Goal: Task Accomplishment & Management: Manage account settings

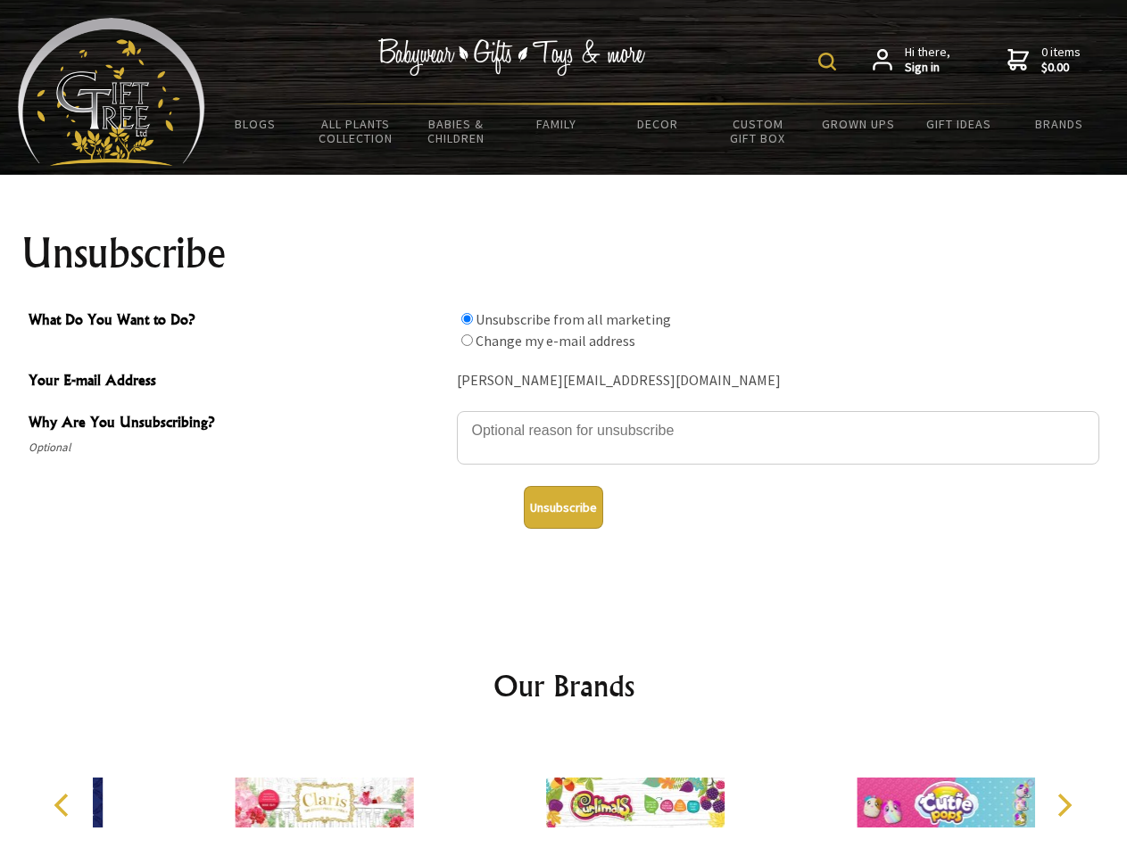
click at [830, 62] on img at bounding box center [827, 62] width 18 height 18
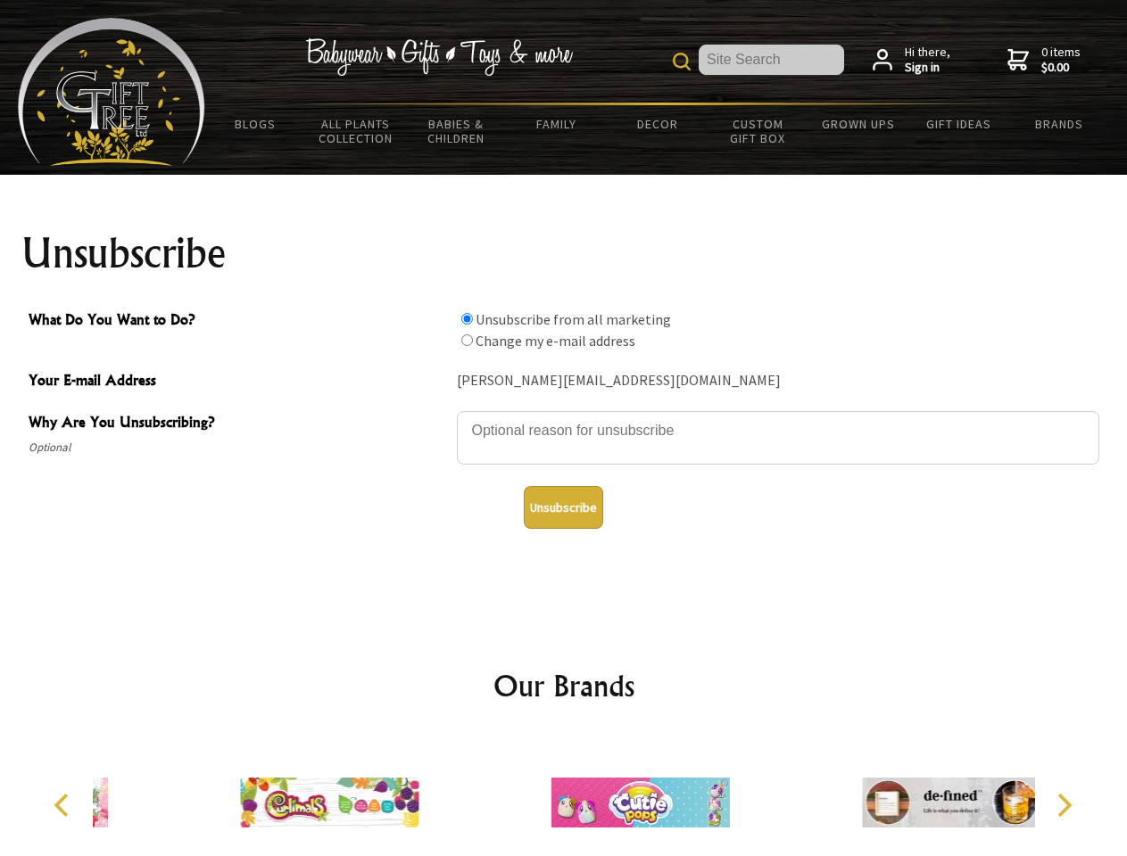
click at [564, 417] on textarea "Why Are You Unsubscribing?" at bounding box center [778, 438] width 642 height 54
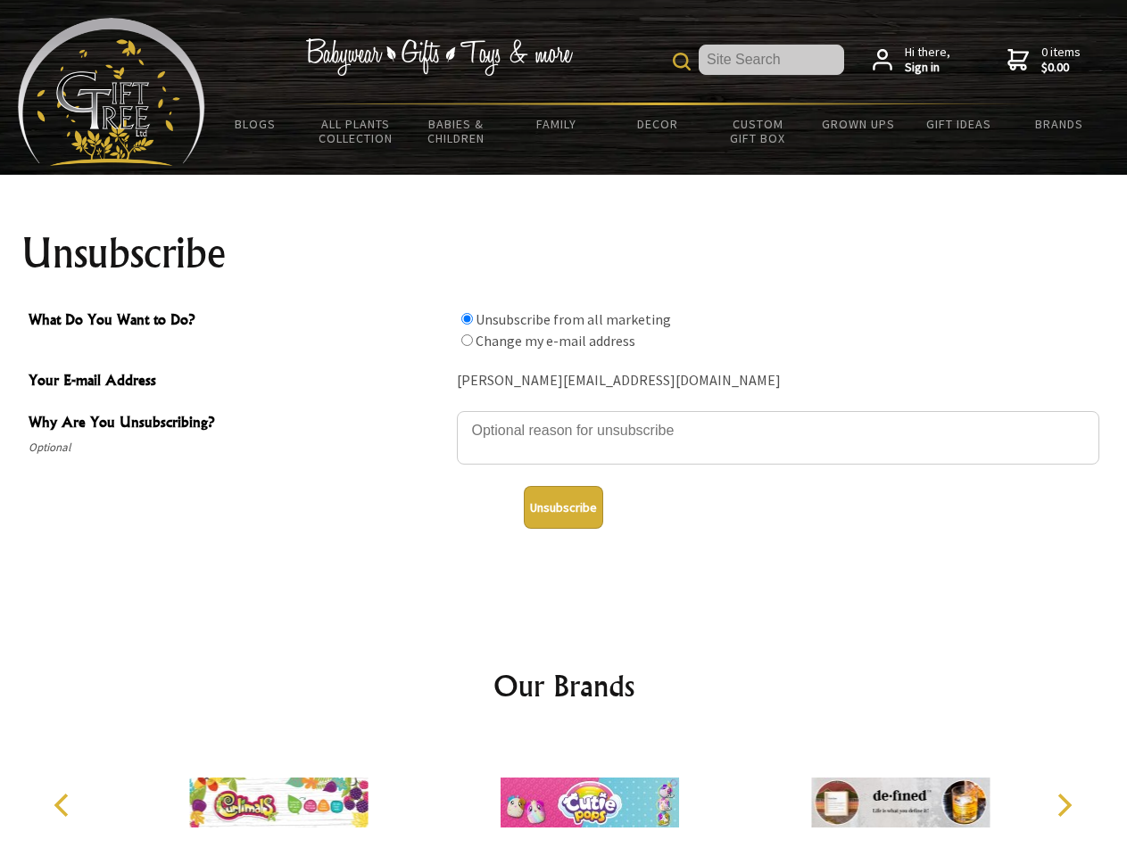
click at [467, 318] on input "What Do You Want to Do?" at bounding box center [467, 319] width 12 height 12
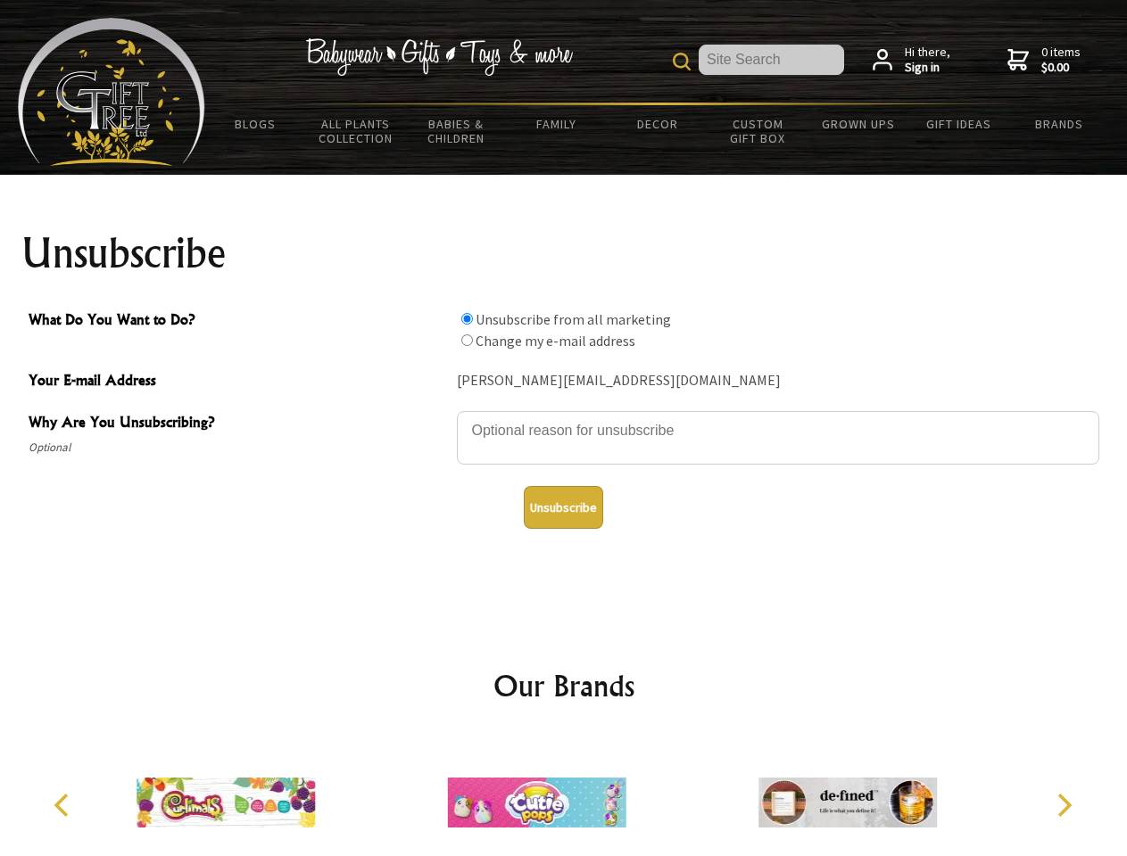
click at [467, 340] on input "What Do You Want to Do?" at bounding box center [467, 341] width 12 height 12
radio input "true"
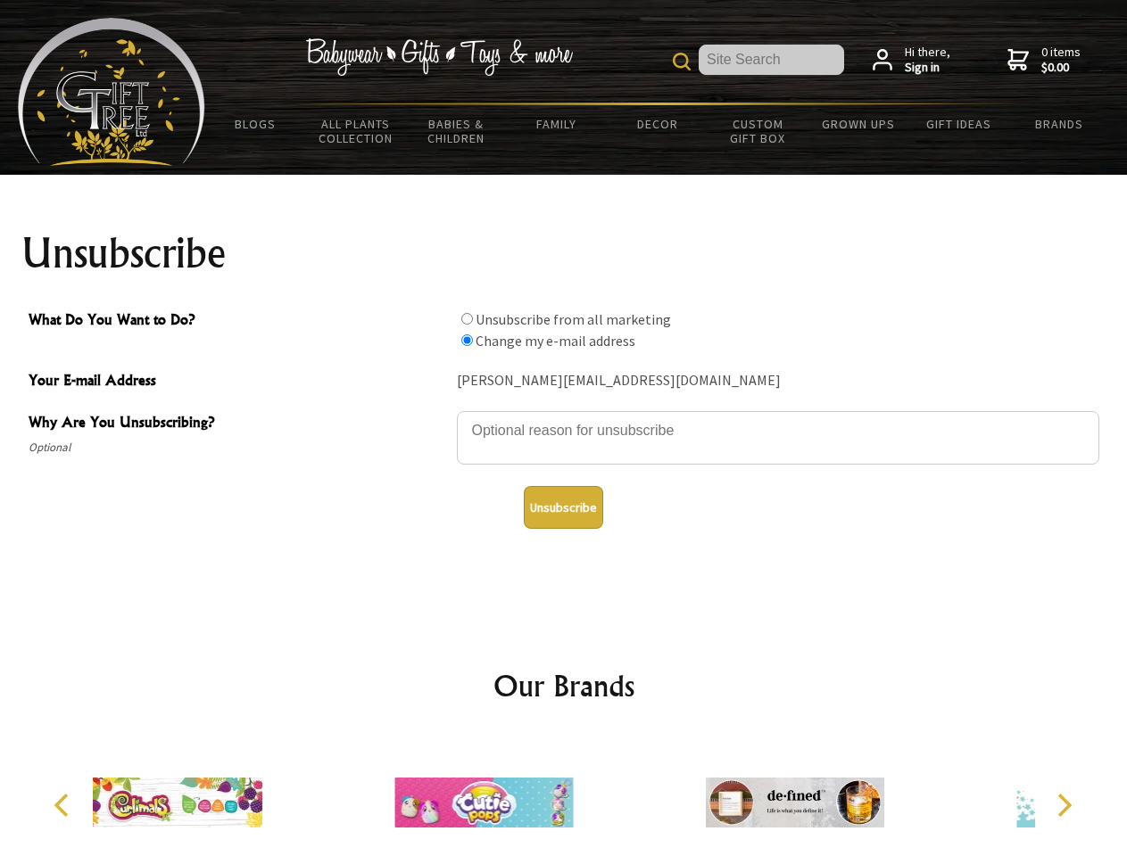
click at [563, 508] on button "Unsubscribe" at bounding box center [563, 507] width 79 height 43
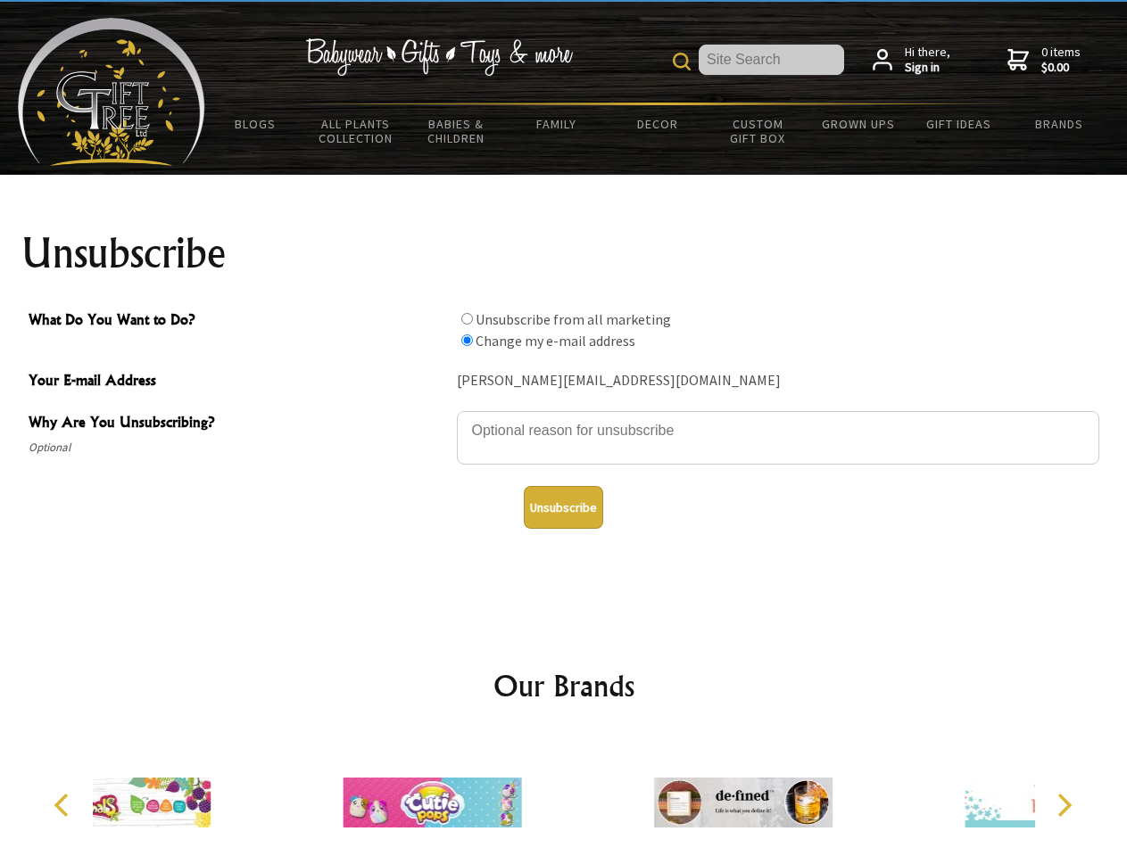
click at [64, 805] on icon "Previous" at bounding box center [63, 805] width 23 height 23
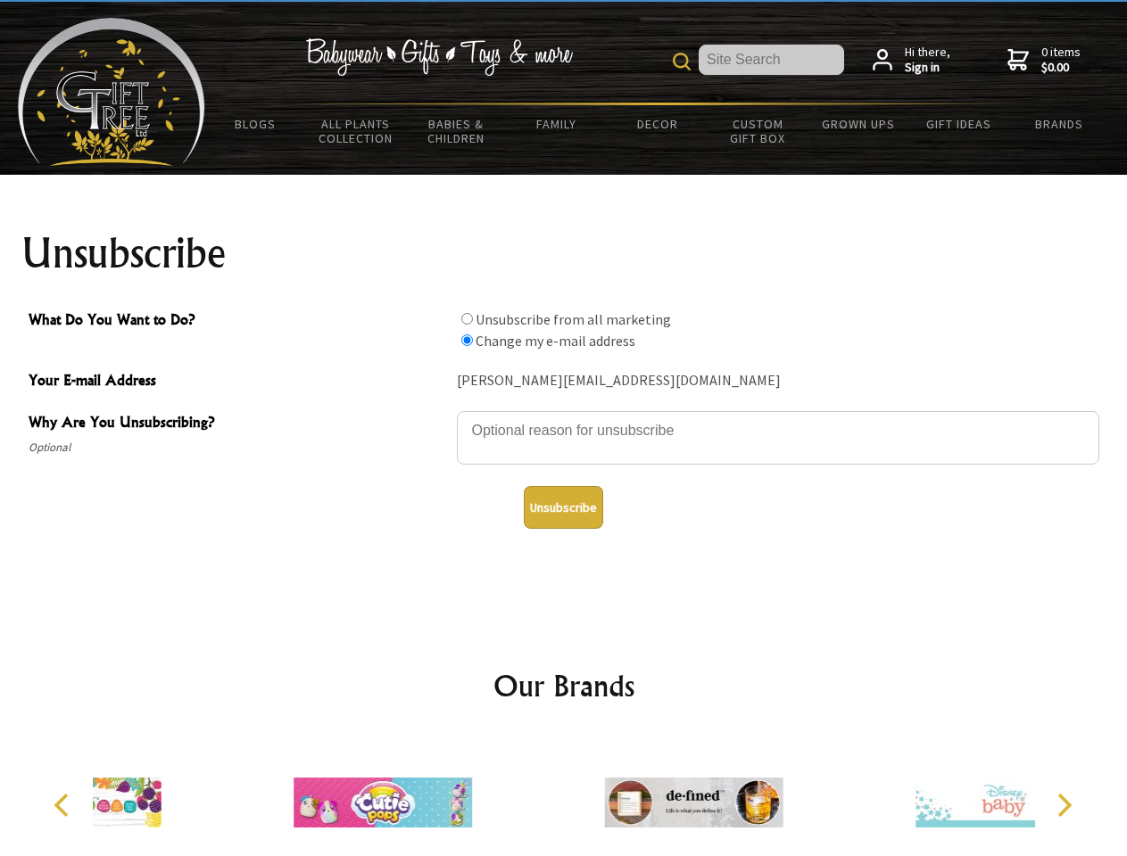
click at [1063, 805] on icon "Next" at bounding box center [1062, 805] width 23 height 23
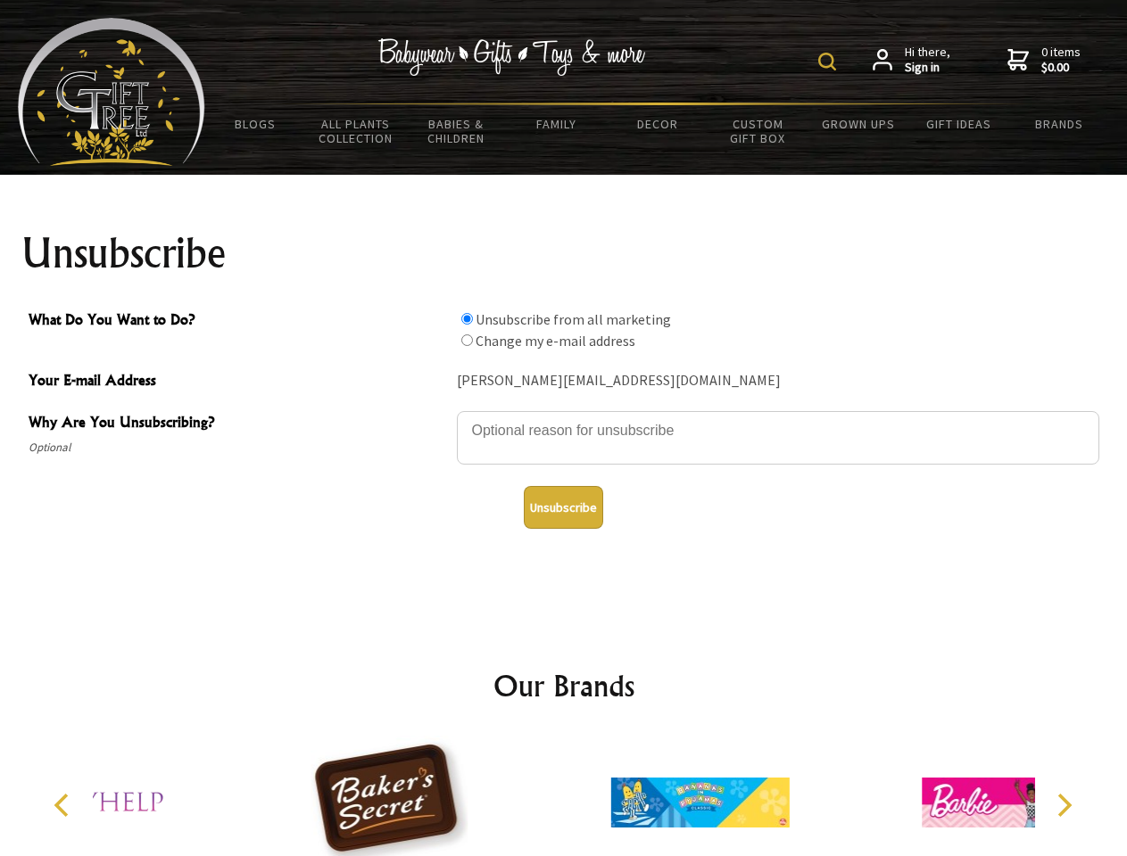
click at [830, 62] on img at bounding box center [827, 62] width 18 height 18
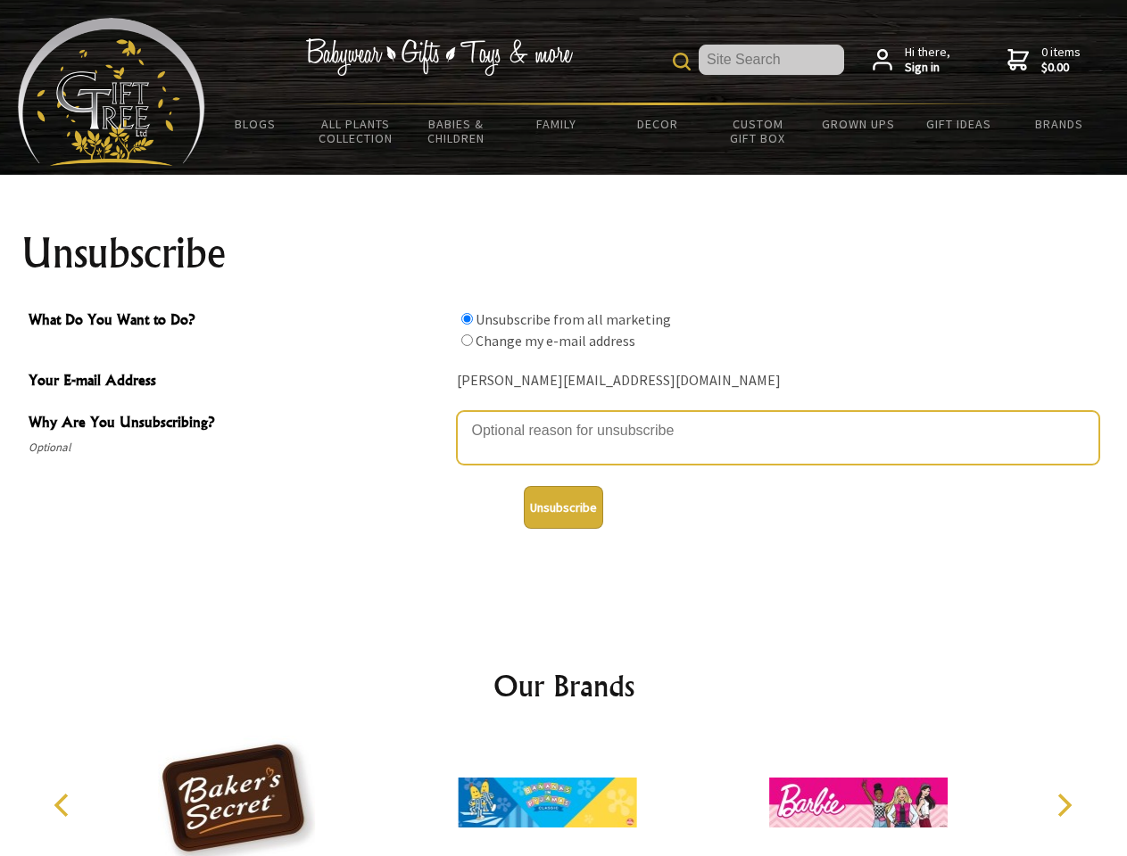
click at [564, 417] on textarea "Why Are You Unsubscribing?" at bounding box center [778, 438] width 642 height 54
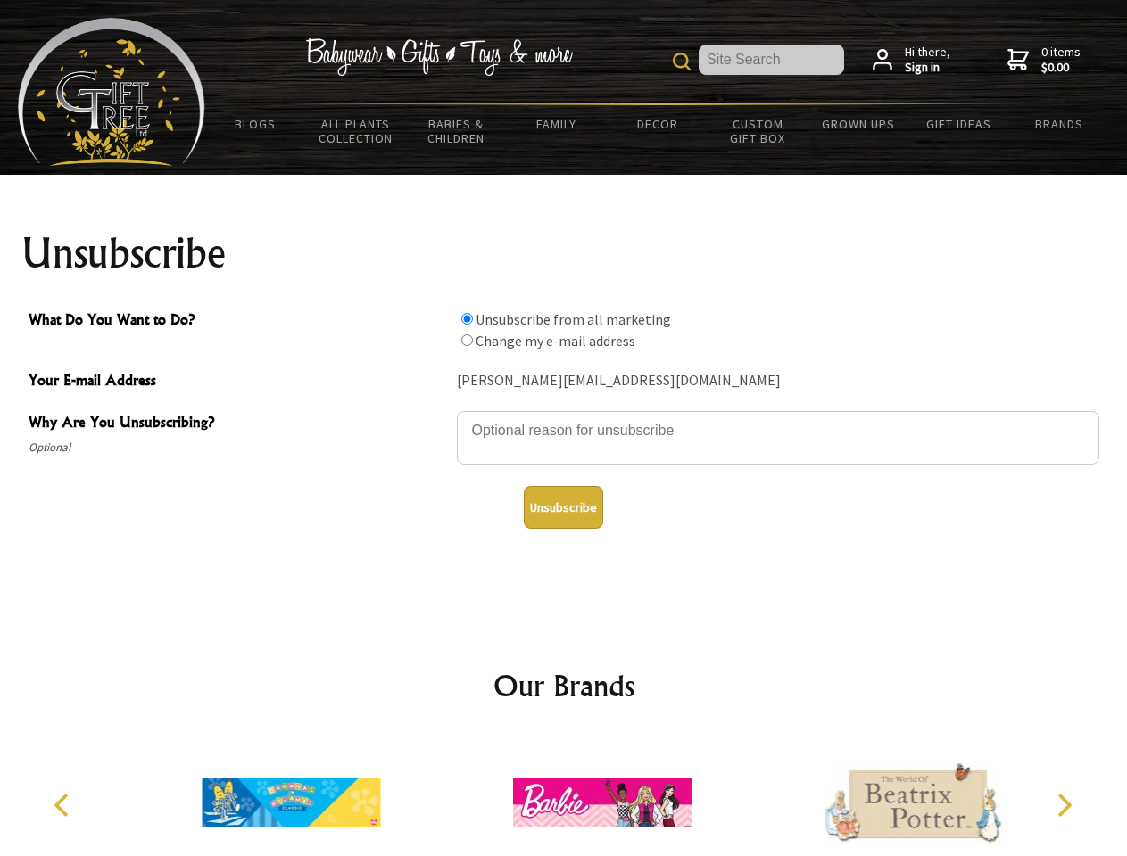
click at [467, 318] on input "What Do You Want to Do?" at bounding box center [467, 319] width 12 height 12
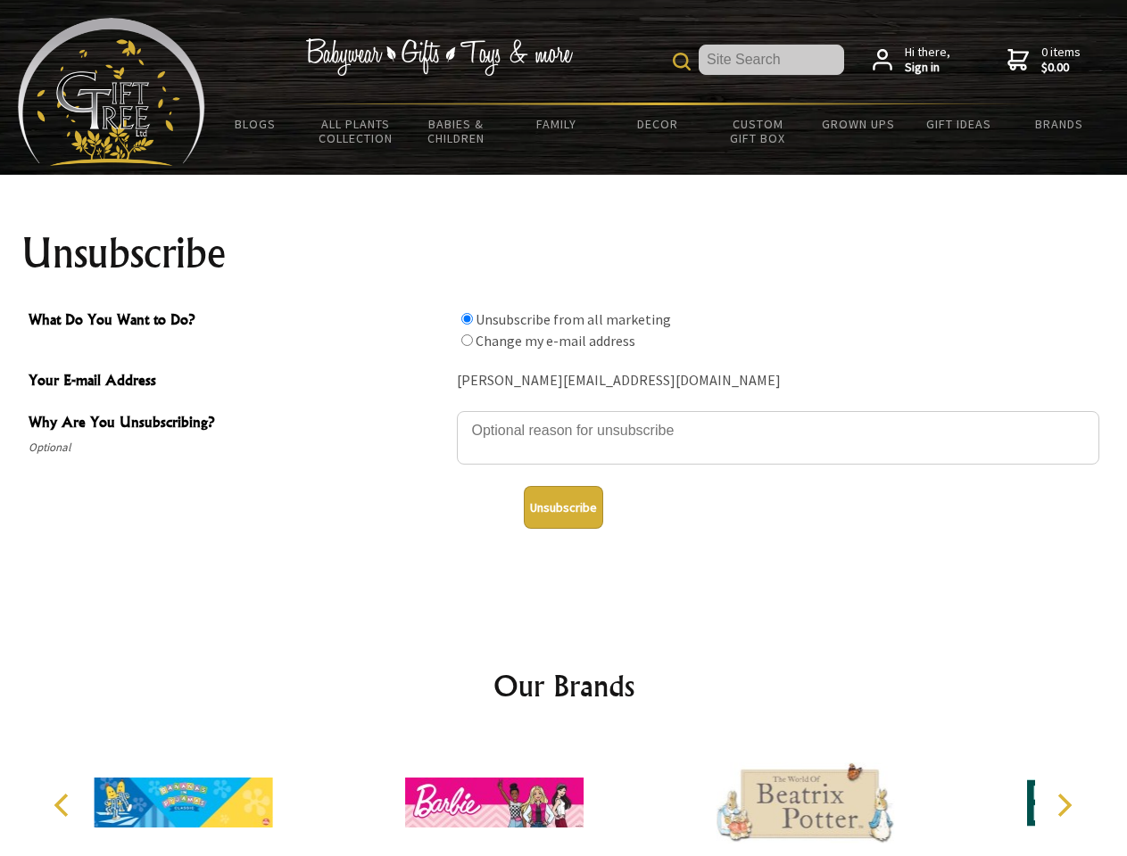
click at [467, 340] on input "What Do You Want to Do?" at bounding box center [467, 341] width 12 height 12
radio input "true"
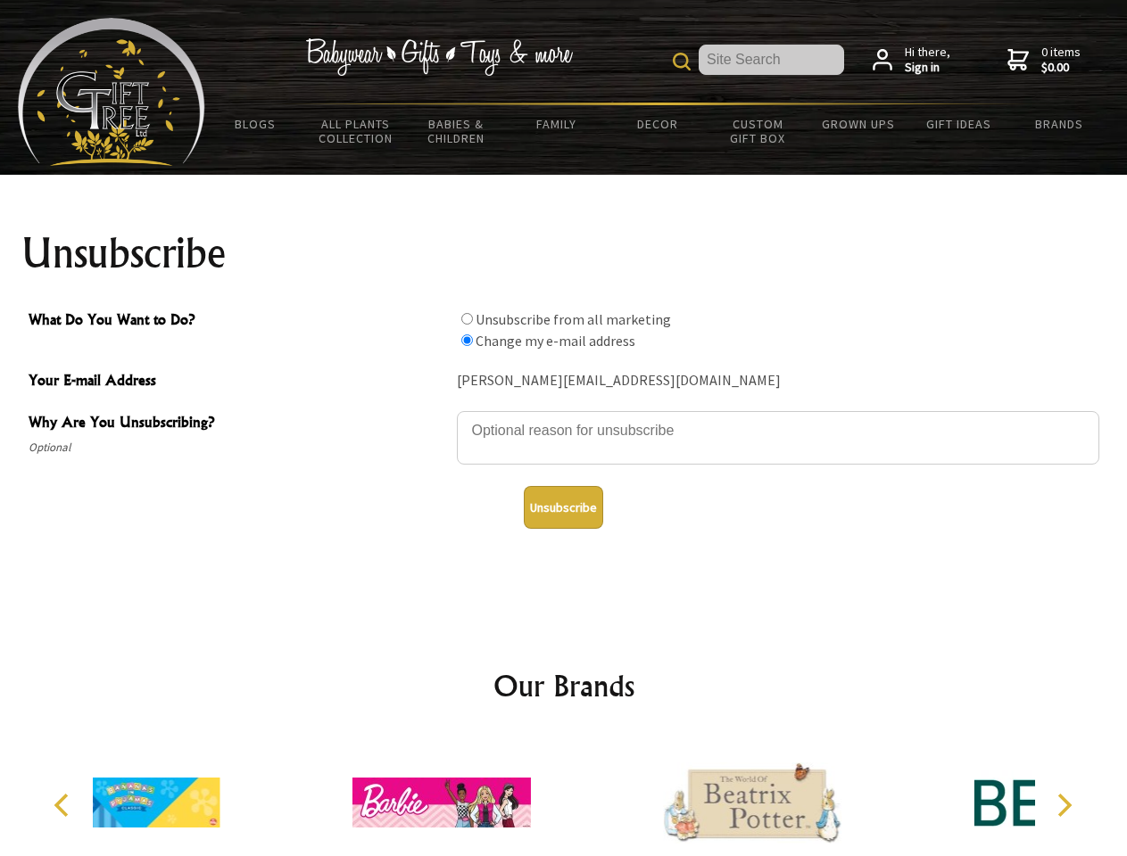
click at [563, 508] on button "Unsubscribe" at bounding box center [563, 507] width 79 height 43
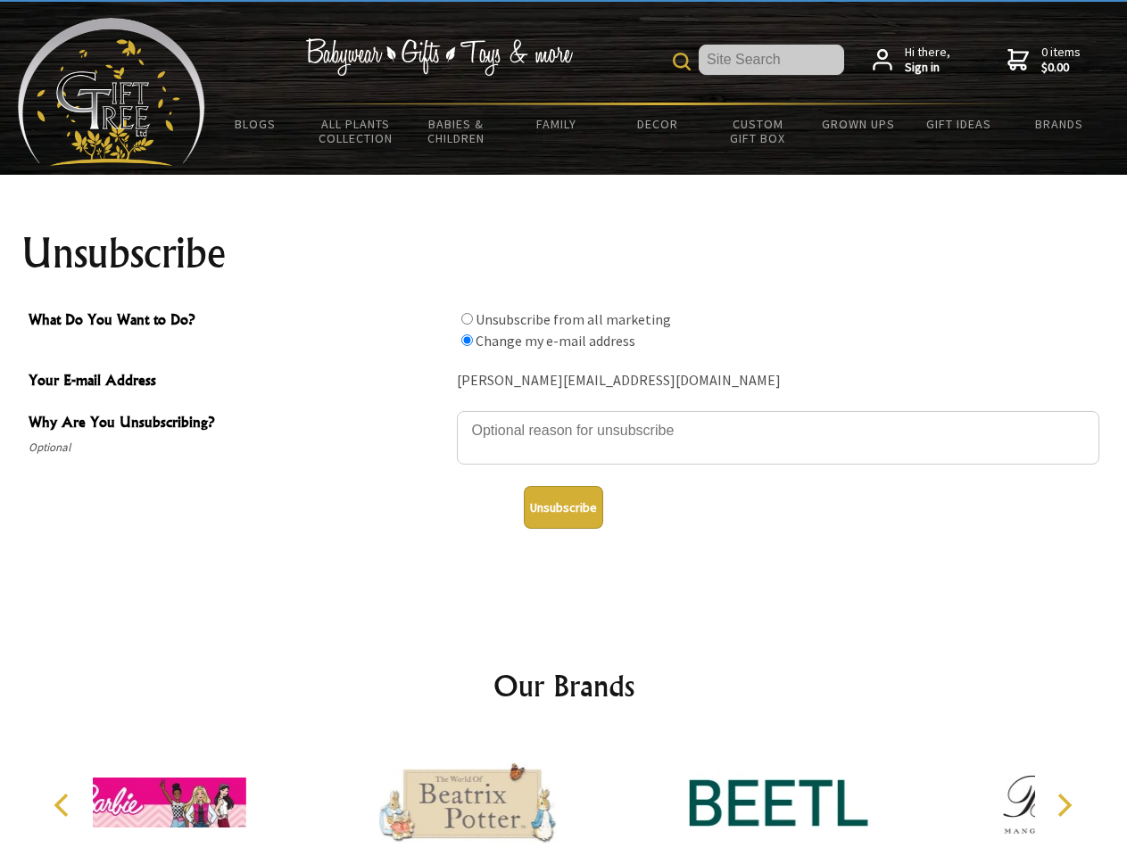
click at [64, 805] on icon "Previous" at bounding box center [63, 805] width 23 height 23
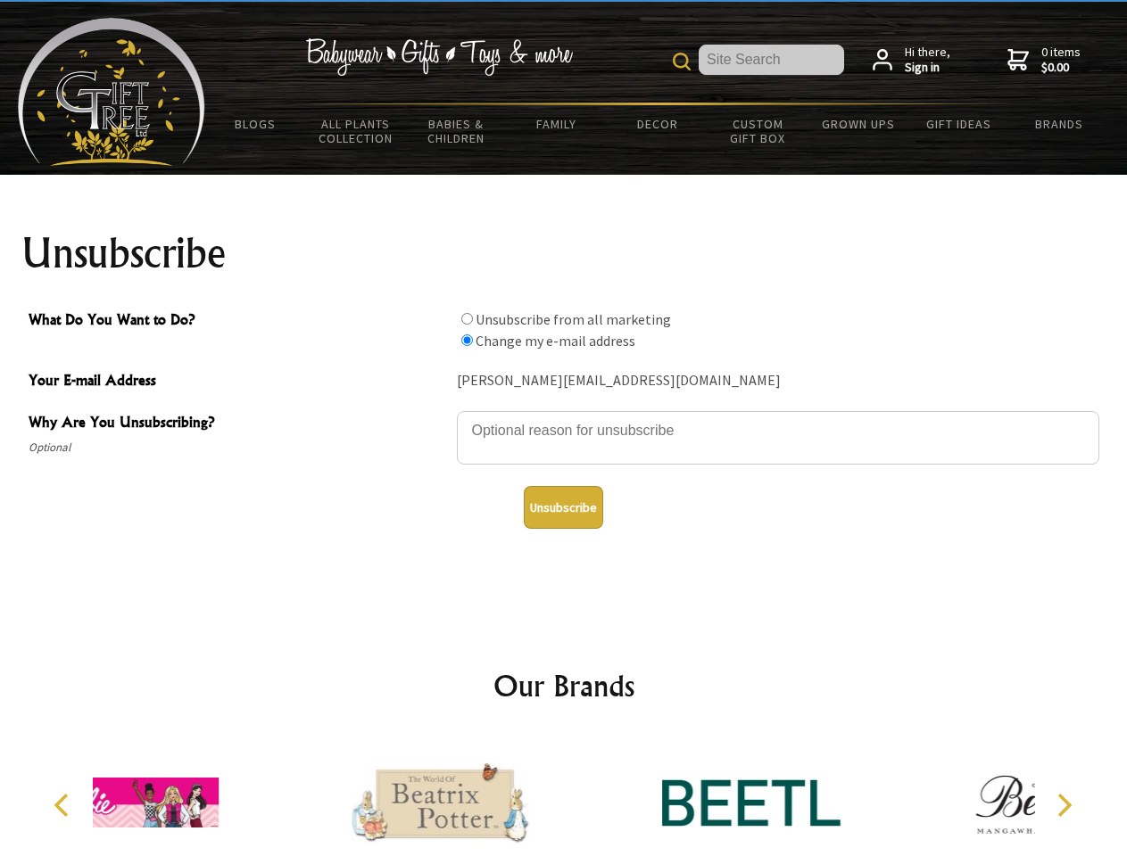
click at [1063, 805] on icon "Next" at bounding box center [1062, 805] width 23 height 23
